Goal: Information Seeking & Learning: Learn about a topic

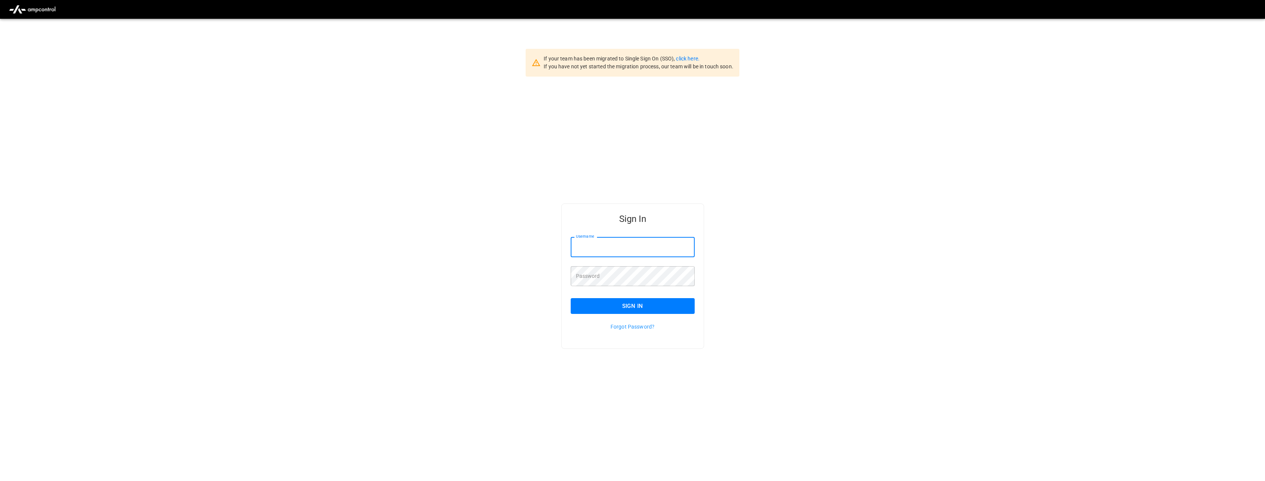
click at [599, 250] on input "Username" at bounding box center [633, 247] width 124 height 20
type input "**********"
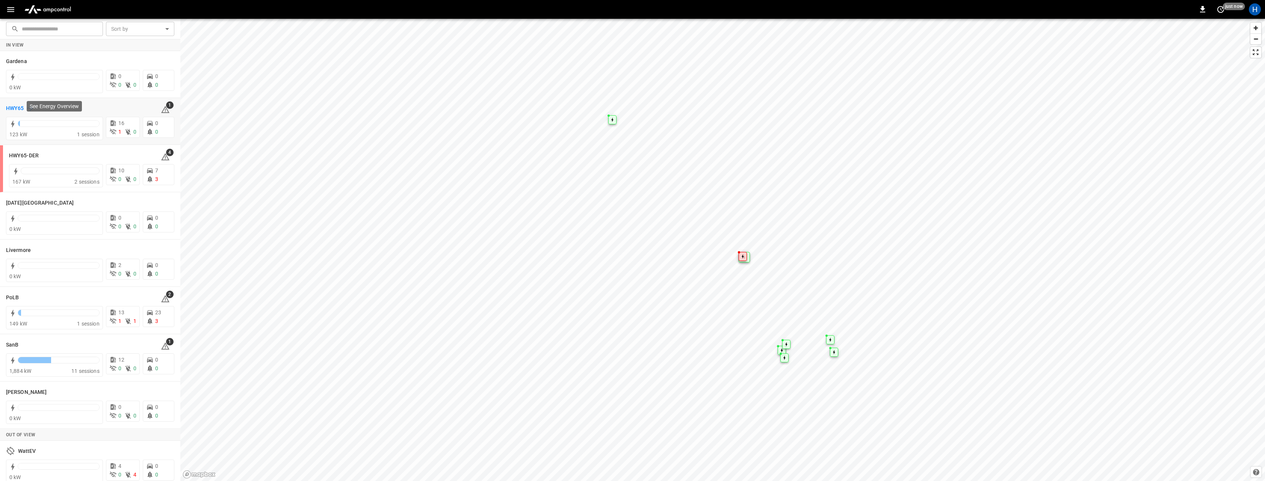
click at [15, 109] on h6 "HWY65" at bounding box center [15, 108] width 18 height 8
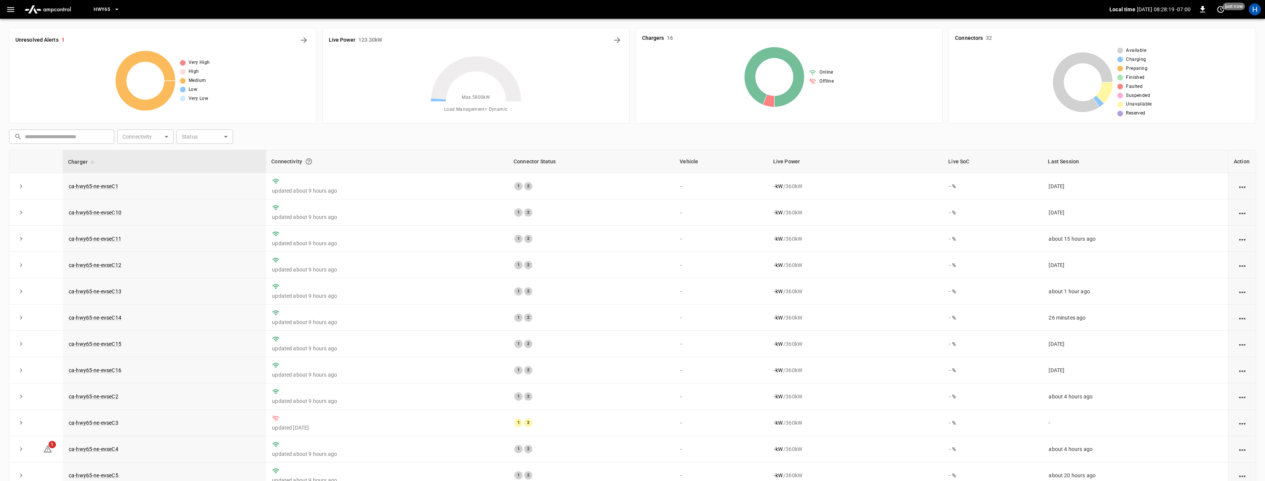
click at [378, 50] on div "Live Power 123.30 kW Max. 5800 kW Load Management = Dynamic" at bounding box center [475, 76] width 307 height 96
click at [603, 38] on div "Live Power 123.30 kW" at bounding box center [476, 40] width 295 height 12
click at [617, 38] on icon "Energy Overview" at bounding box center [617, 40] width 6 height 6
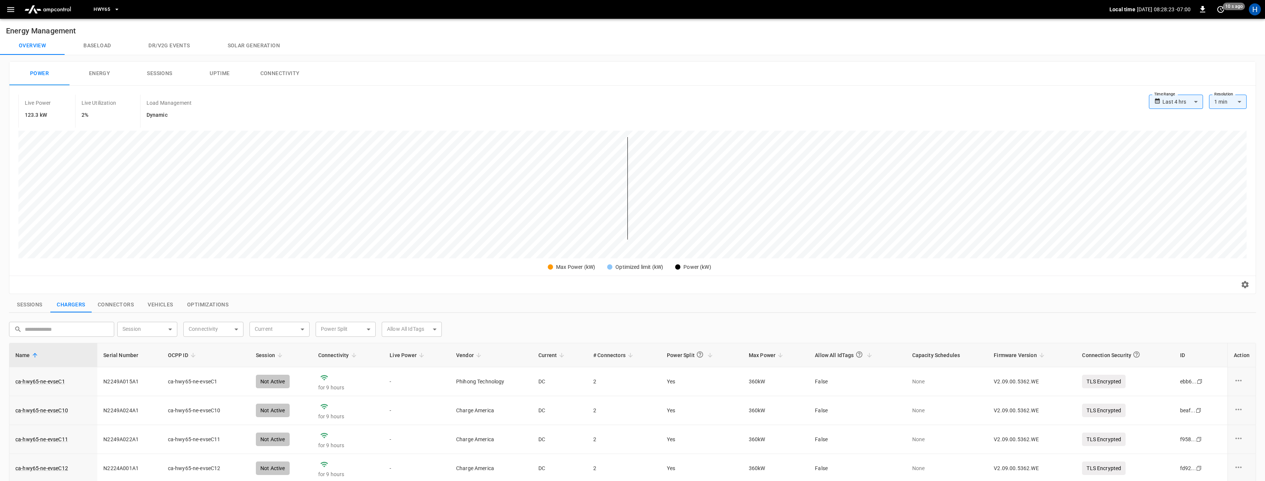
click at [100, 68] on button "Energy" at bounding box center [100, 74] width 60 height 24
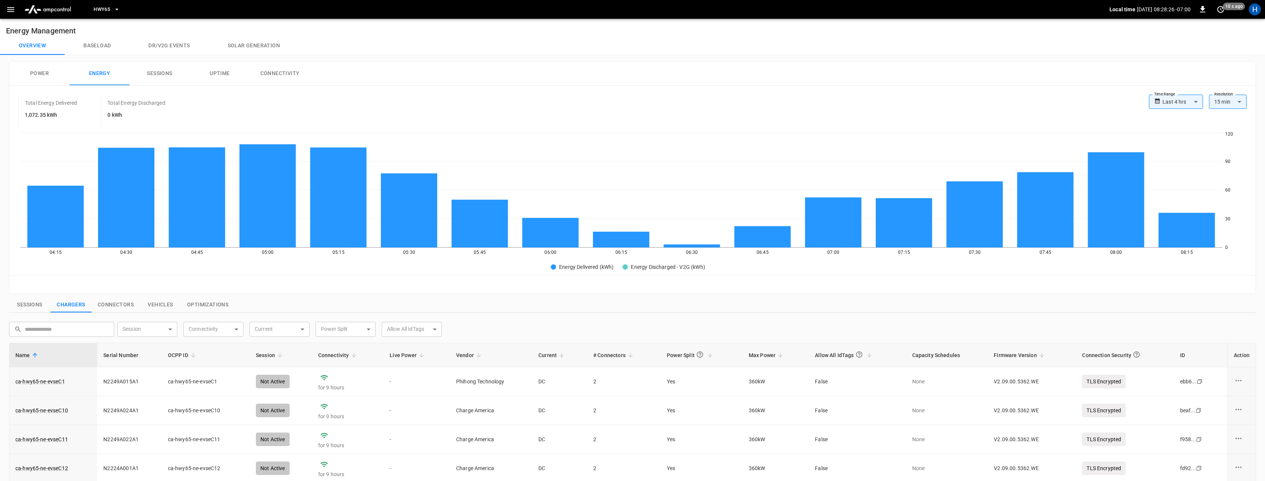
click at [95, 47] on button "Baseload" at bounding box center [97, 46] width 65 height 18
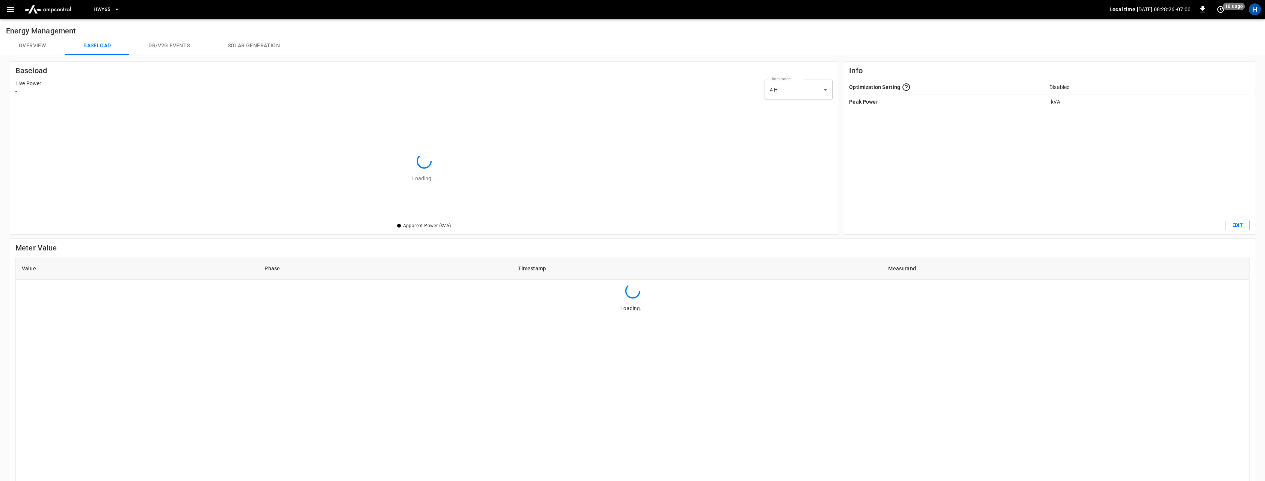
scroll to position [118, 817]
click at [249, 45] on button "Solar generation" at bounding box center [254, 46] width 90 height 18
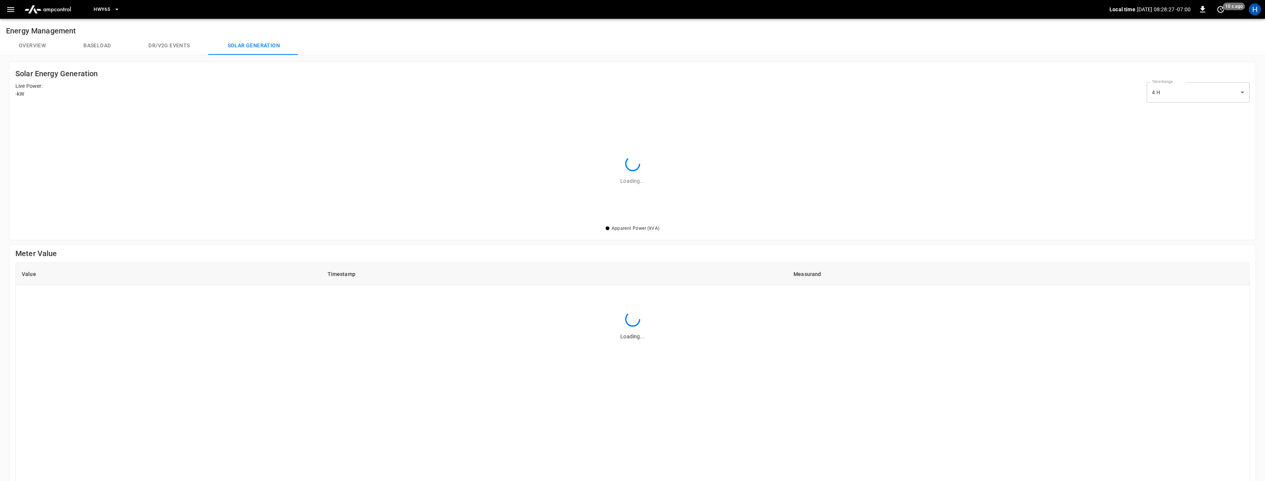
scroll to position [118, 1234]
click at [36, 44] on button "Overview" at bounding box center [32, 46] width 65 height 18
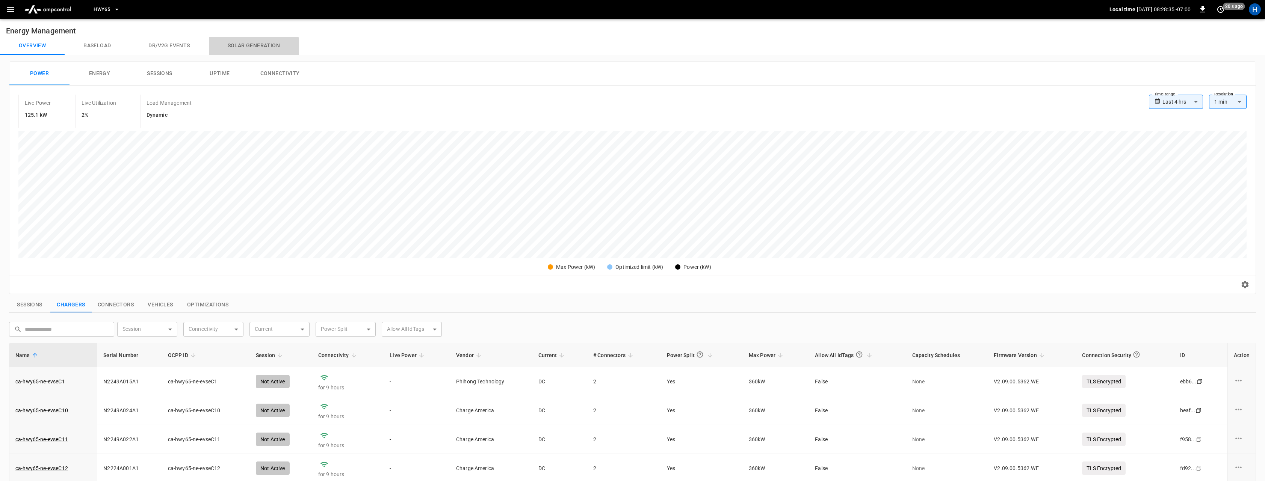
click at [250, 47] on button "Solar generation" at bounding box center [254, 46] width 90 height 18
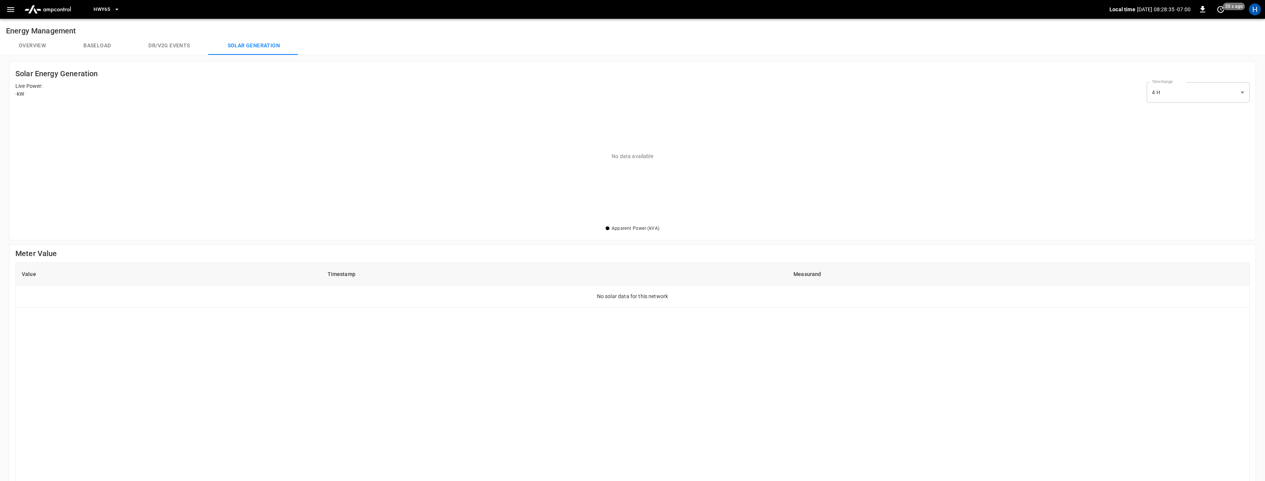
scroll to position [118, 1234]
click at [180, 46] on button "Dr/V2G events" at bounding box center [169, 46] width 79 height 18
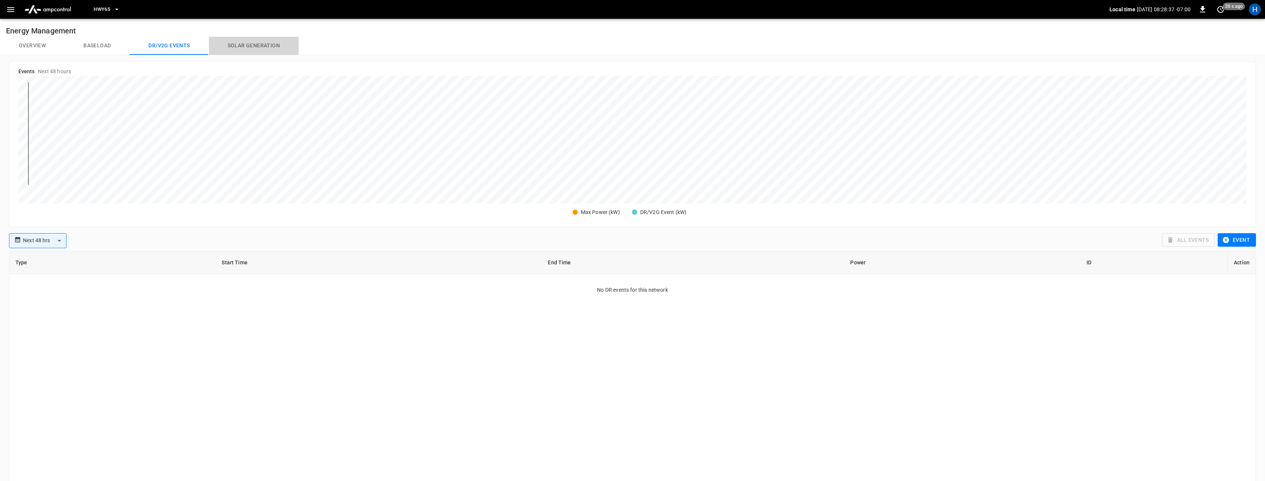
click at [252, 45] on button "Solar generation" at bounding box center [254, 46] width 90 height 18
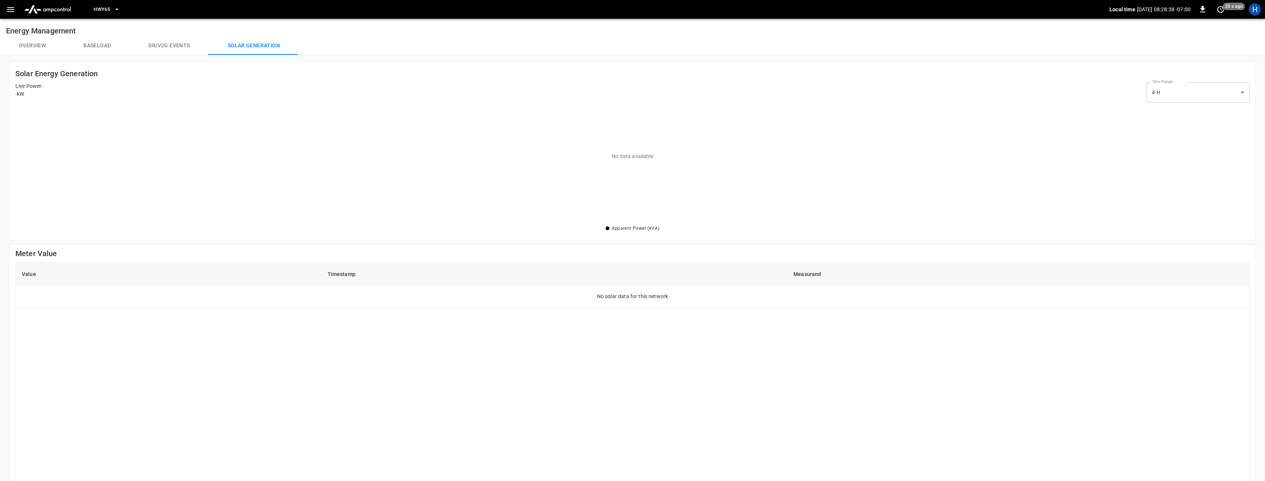
scroll to position [118, 1234]
click at [91, 46] on button "Baseload" at bounding box center [97, 46] width 65 height 18
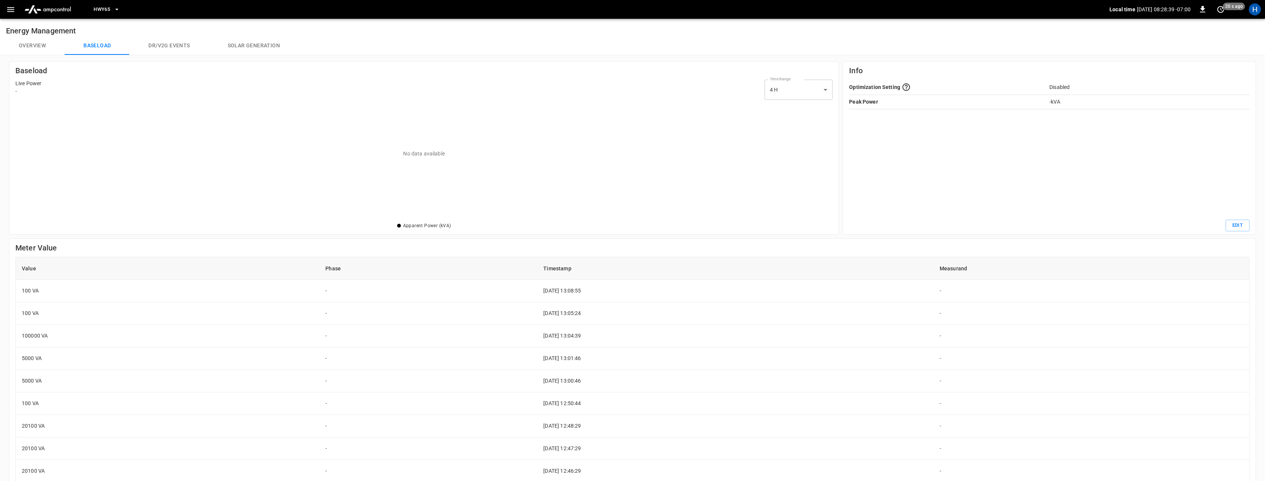
scroll to position [118, 817]
click at [48, 47] on button "Overview" at bounding box center [32, 46] width 65 height 18
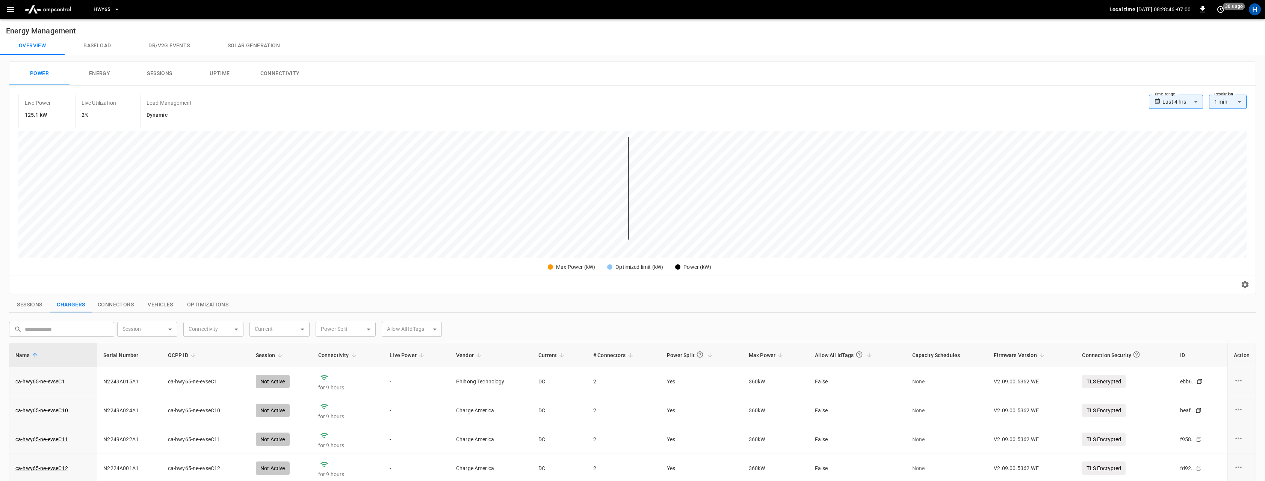
click at [247, 47] on button "Solar generation" at bounding box center [254, 46] width 90 height 18
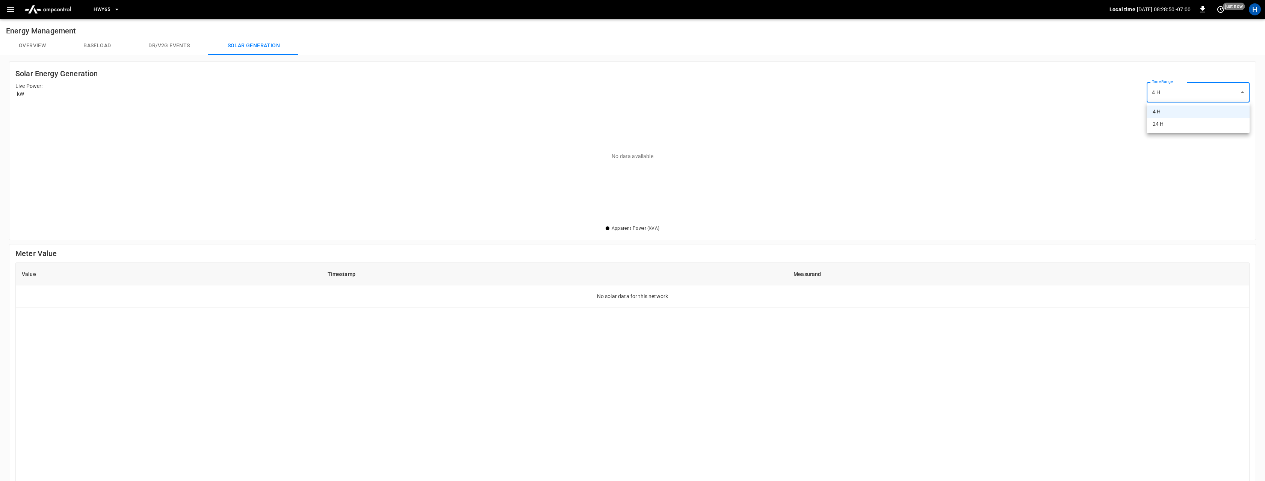
click at [1187, 96] on body "HWY65 Local time [DATE] 08:28:50 -07:00 0 just now H Energy Management Overview…" at bounding box center [632, 314] width 1265 height 629
click at [1187, 96] on div at bounding box center [632, 240] width 1265 height 481
click at [1166, 101] on body "HWY65 Local time [DATE] 08:28:51 -07:00 0 just now H Energy Management Overview…" at bounding box center [632, 314] width 1265 height 629
click at [1161, 125] on li "24 H" at bounding box center [1198, 124] width 103 height 12
click at [1164, 93] on body "HWY65 Local time [DATE] 08:28:52 -07:00 0 just now H Energy Management Overview…" at bounding box center [632, 314] width 1265 height 629
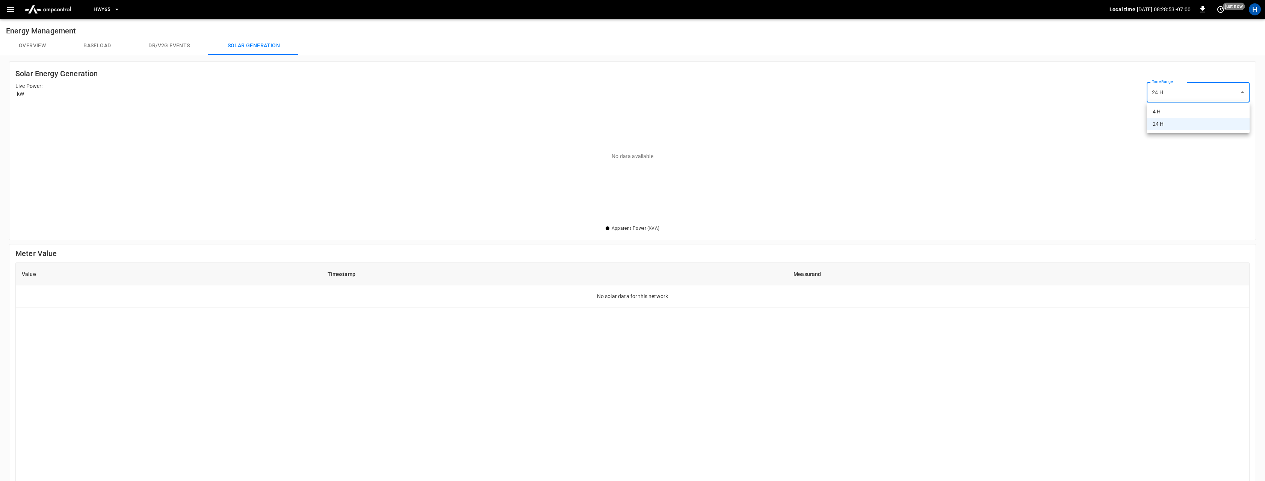
click at [1162, 113] on li "4 H" at bounding box center [1198, 112] width 103 height 12
type input "**"
click at [36, 44] on button "Overview" at bounding box center [32, 46] width 65 height 18
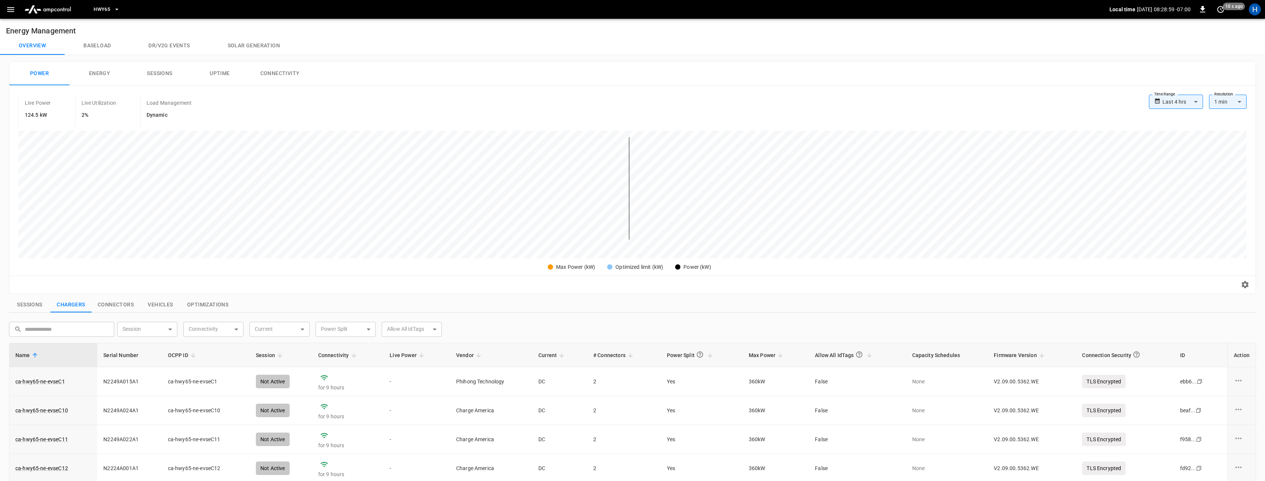
click at [35, 307] on button "Sessions" at bounding box center [29, 305] width 41 height 16
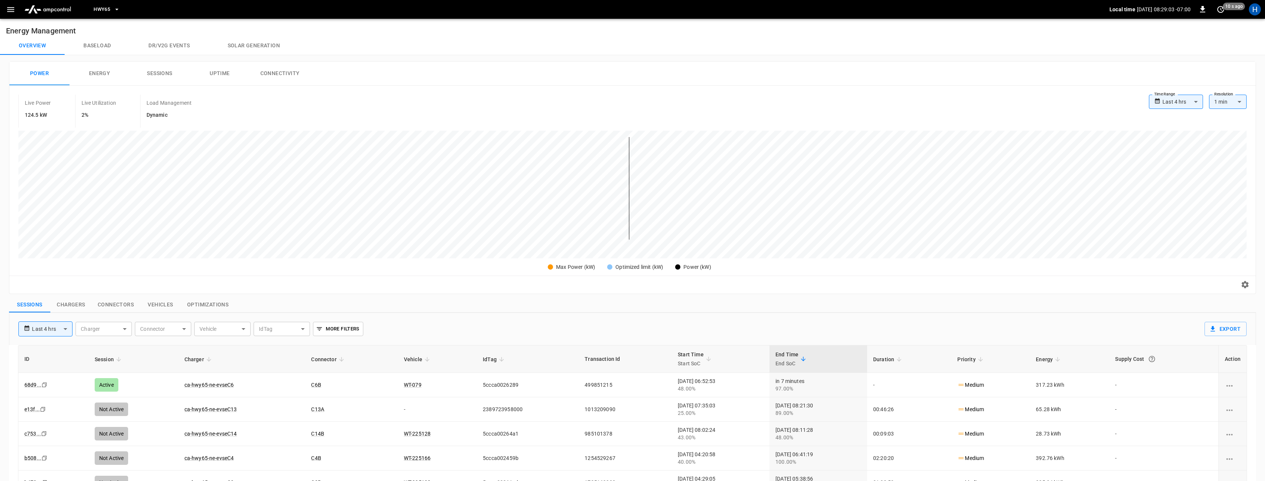
click at [274, 71] on button "Connectivity" at bounding box center [280, 74] width 60 height 24
click at [257, 44] on button "Solar generation" at bounding box center [254, 46] width 90 height 18
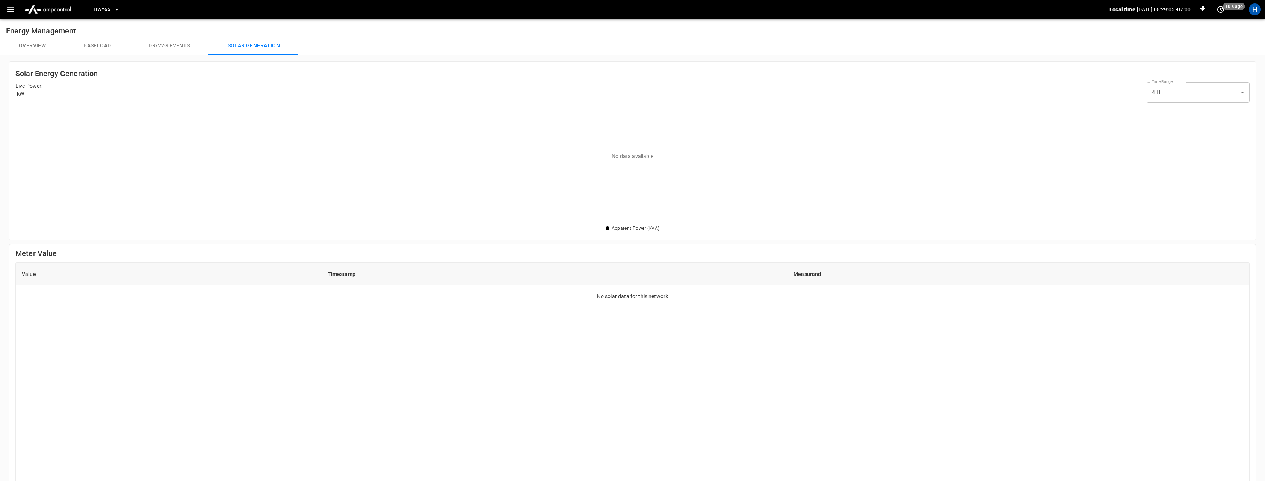
scroll to position [118, 1234]
click at [29, 44] on button "Overview" at bounding box center [32, 46] width 65 height 18
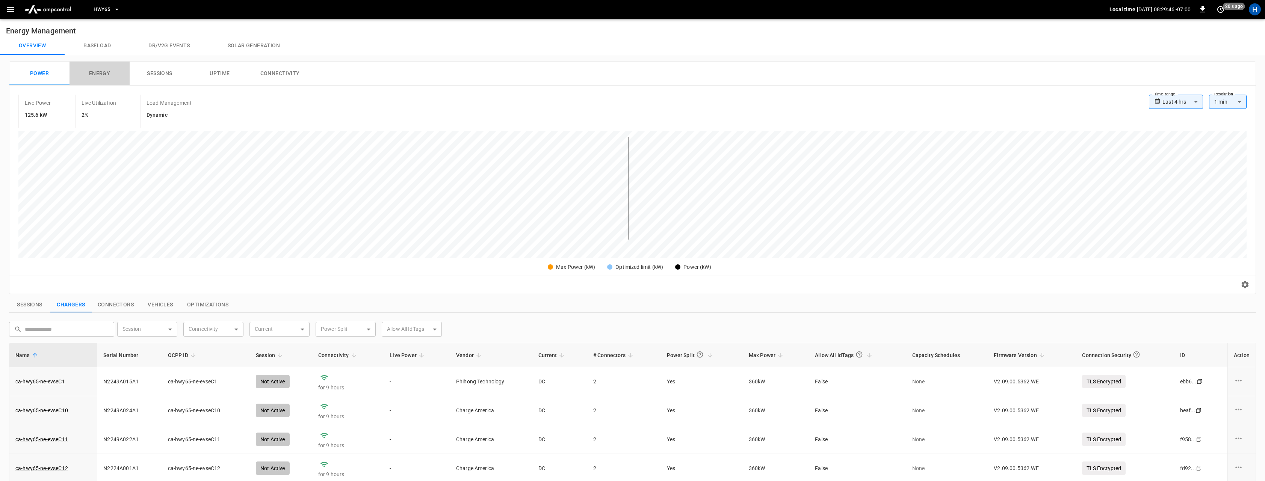
click at [98, 72] on button "Energy" at bounding box center [100, 74] width 60 height 24
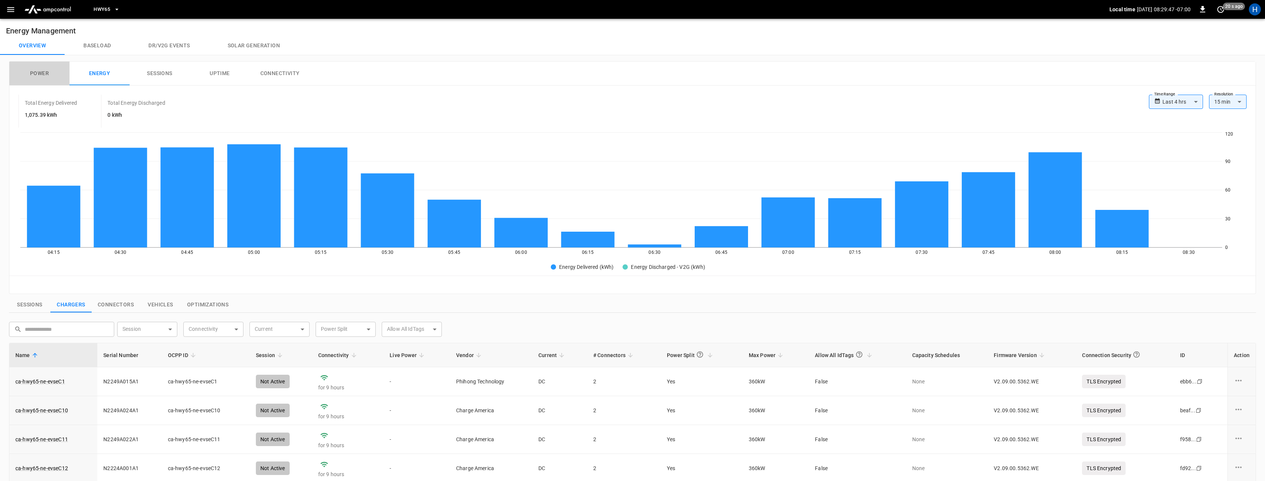
click at [45, 73] on button "Power" at bounding box center [39, 74] width 60 height 24
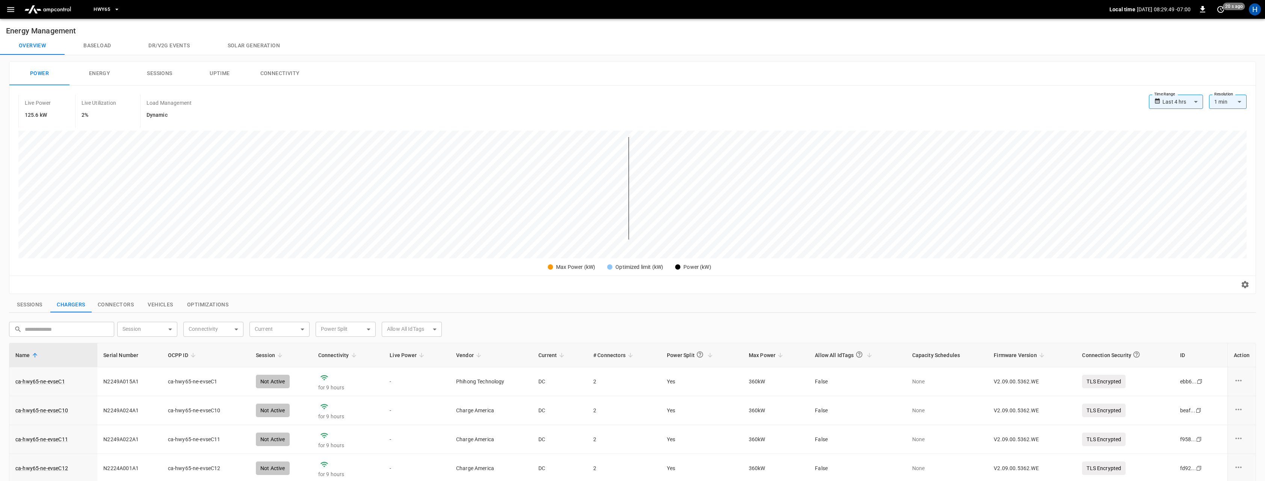
click at [274, 73] on button "Connectivity" at bounding box center [280, 74] width 60 height 24
click at [221, 76] on button "Uptime" at bounding box center [220, 74] width 60 height 24
click at [237, 40] on button "Solar generation" at bounding box center [254, 46] width 90 height 18
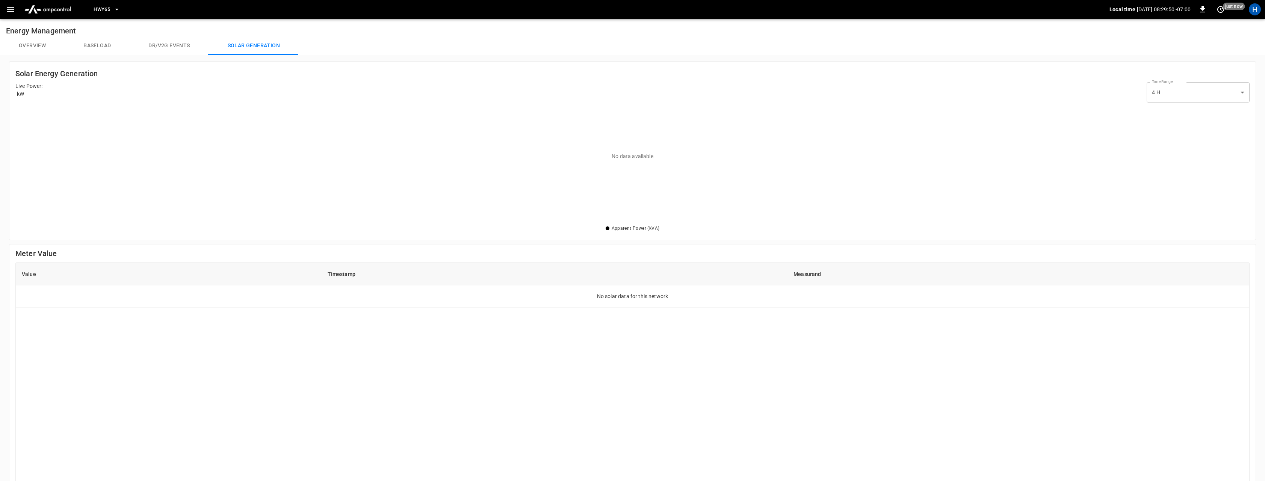
scroll to position [118, 1234]
click at [91, 48] on button "Baseload" at bounding box center [97, 46] width 65 height 18
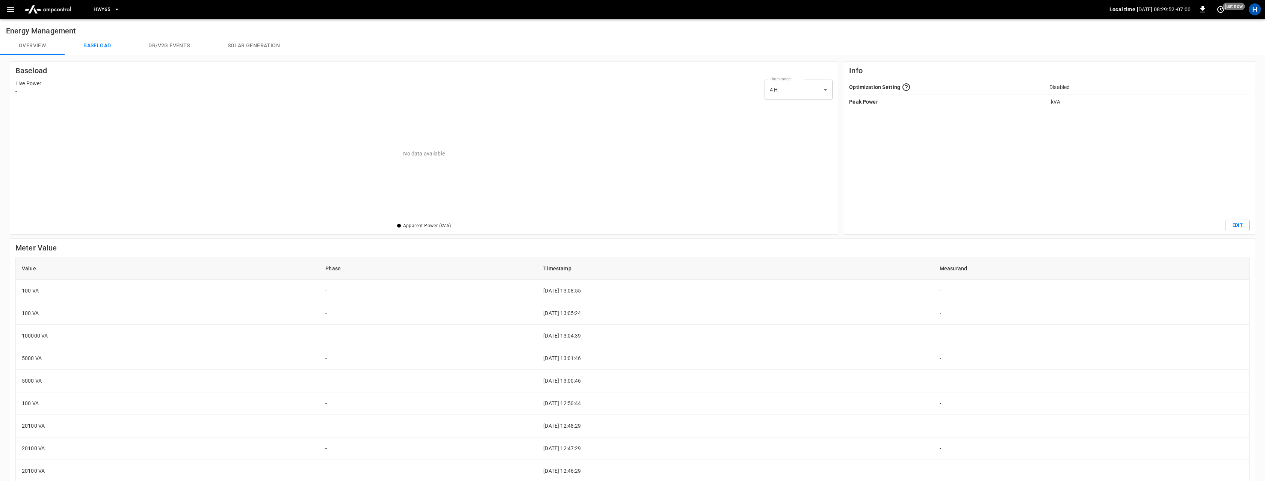
scroll to position [118, 817]
click at [35, 51] on button "Overview" at bounding box center [32, 46] width 65 height 18
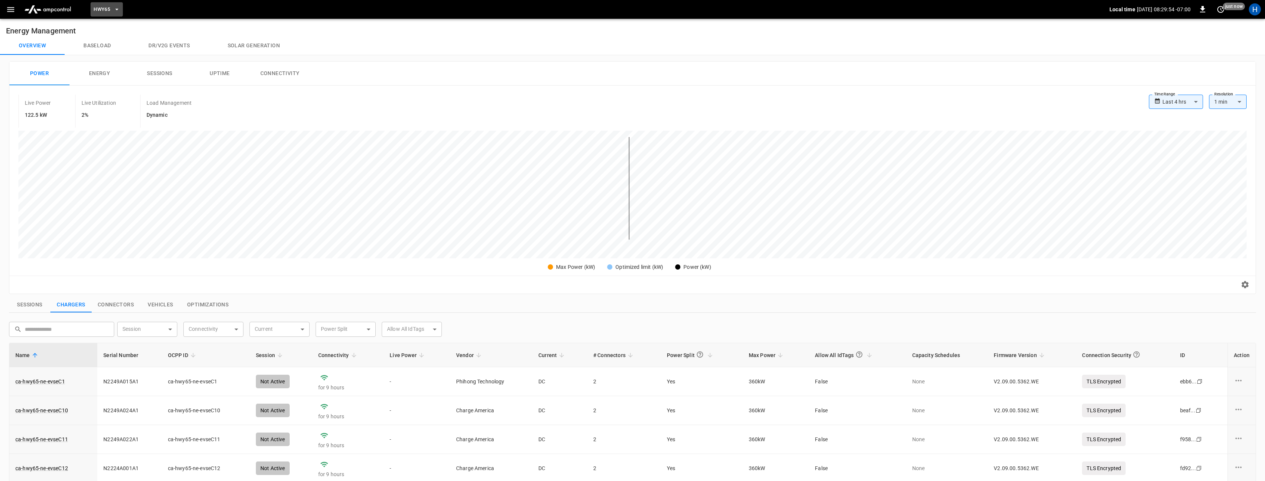
click at [104, 9] on span "HWY65" at bounding box center [102, 9] width 17 height 9
click at [106, 60] on p "HWY65-DER" at bounding box center [132, 62] width 70 height 8
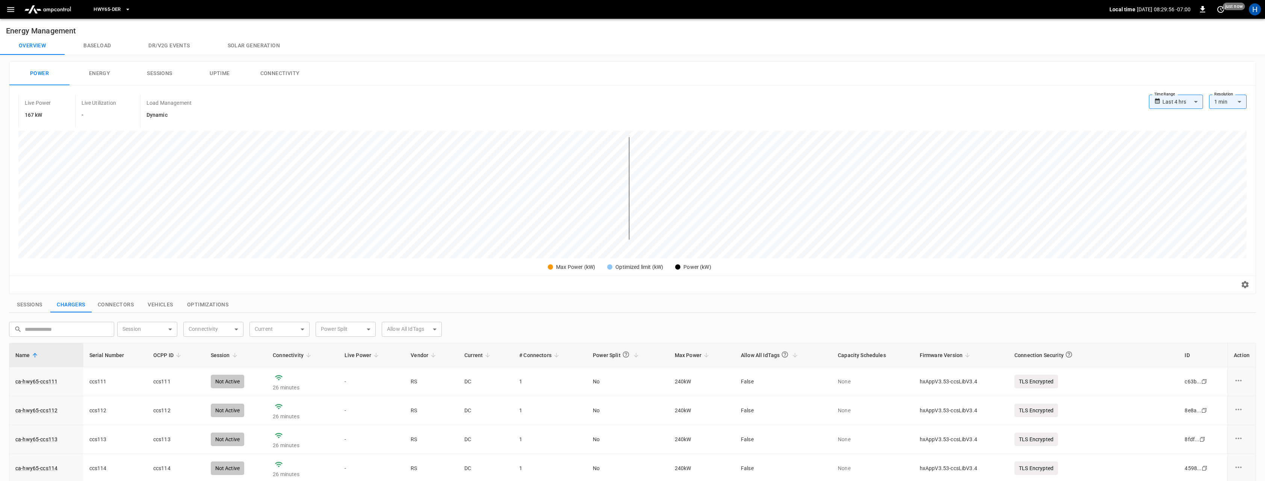
click at [227, 49] on button "Solar generation" at bounding box center [254, 46] width 90 height 18
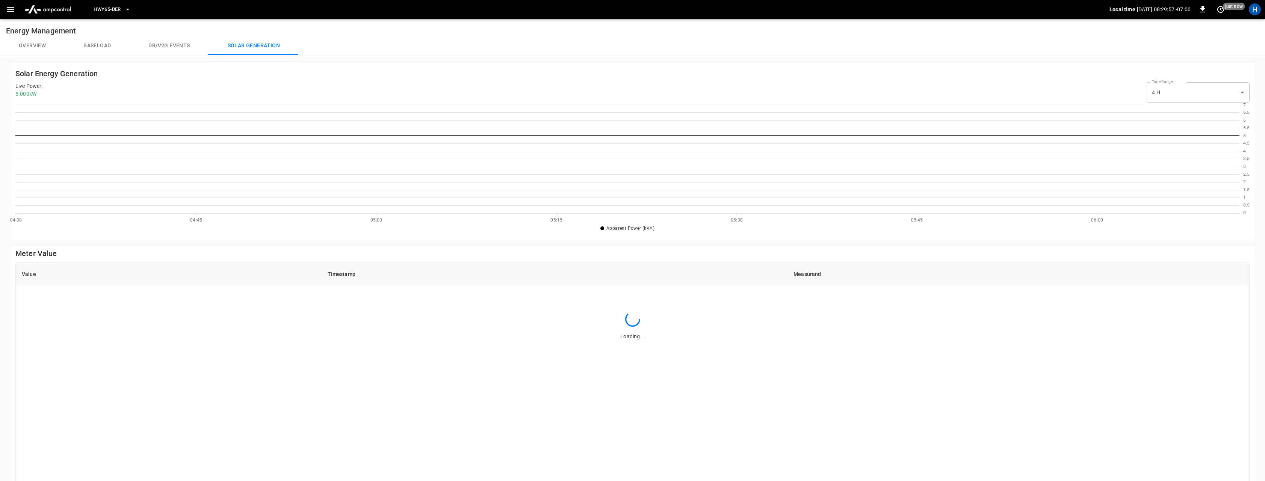
scroll to position [109, 1224]
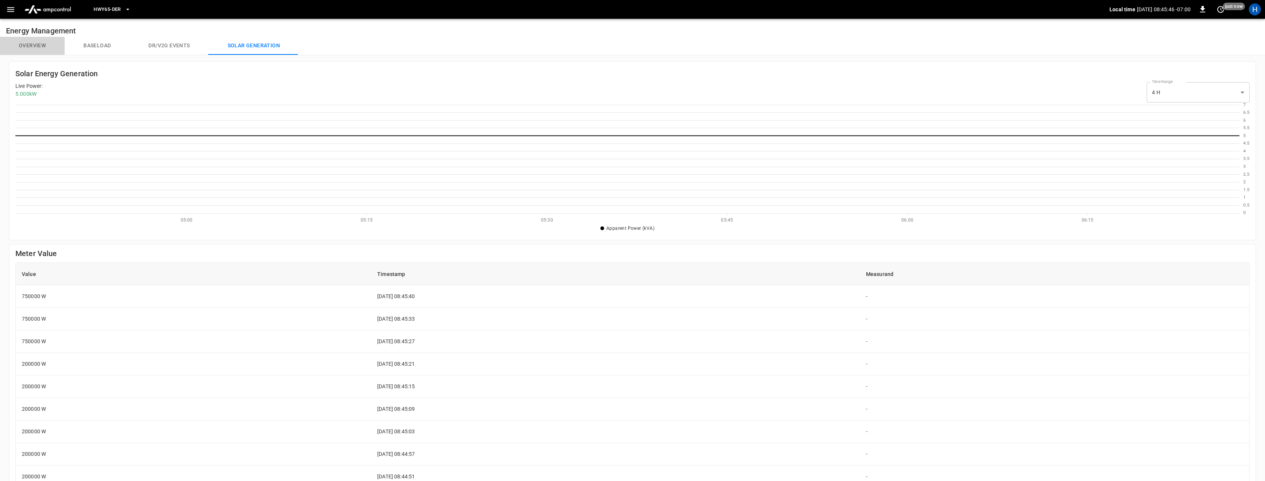
click at [44, 47] on button "Overview" at bounding box center [32, 46] width 65 height 18
